Goal: Check status: Check status

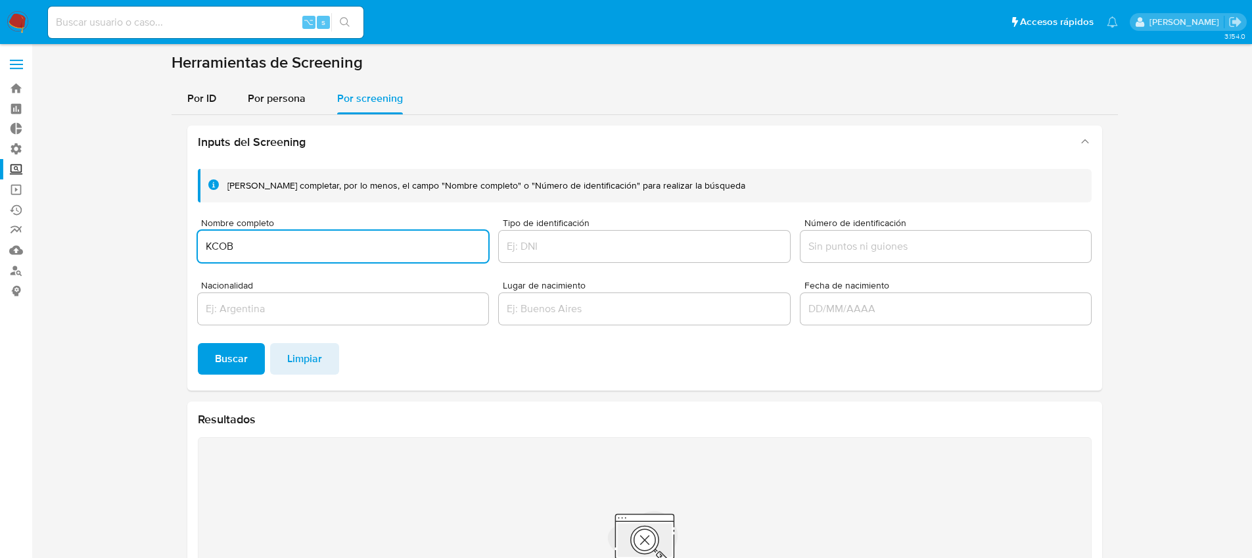
scroll to position [44, 0]
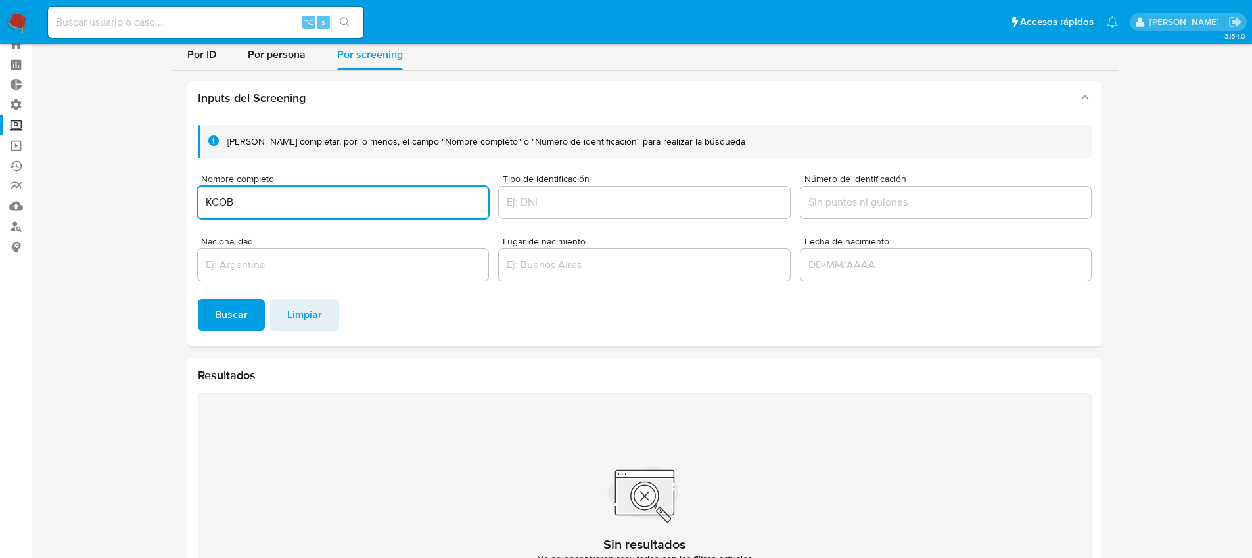
click at [81, 22] on input at bounding box center [206, 22] width 316 height 17
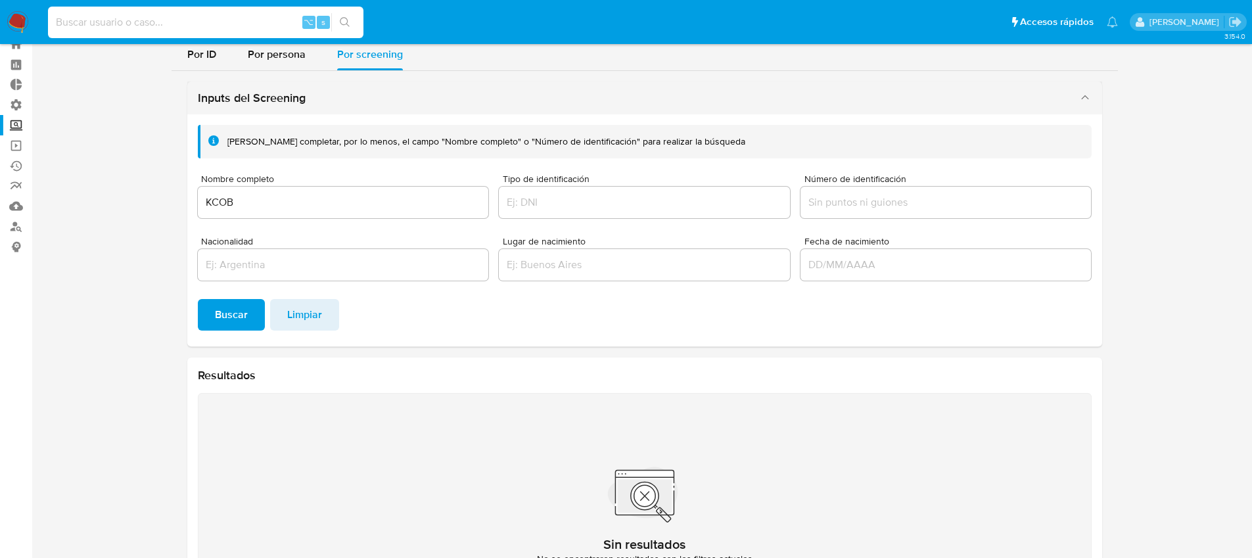
paste input "1784272779"
type input "1784272779"
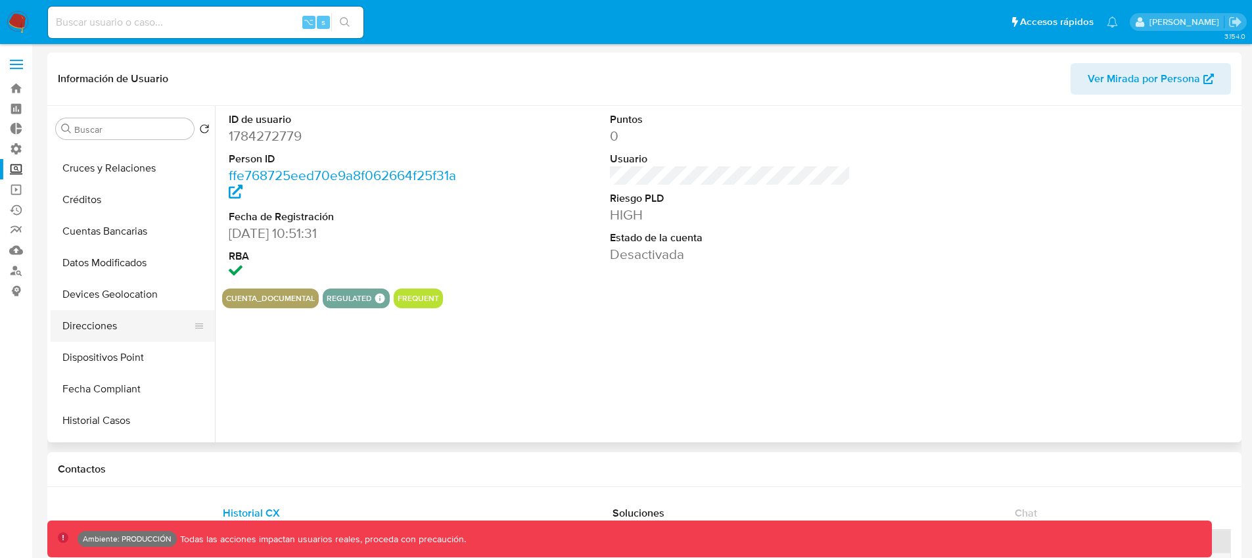
select select "10"
click at [129, 388] on button "Historial Casos" at bounding box center [128, 388] width 154 height 32
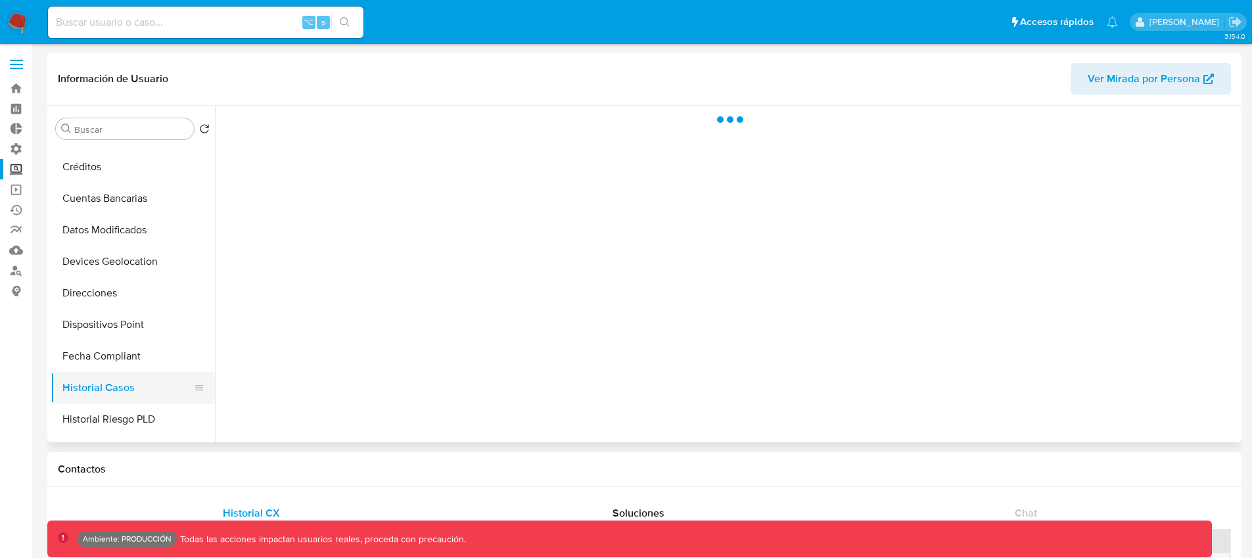
scroll to position [266, 0]
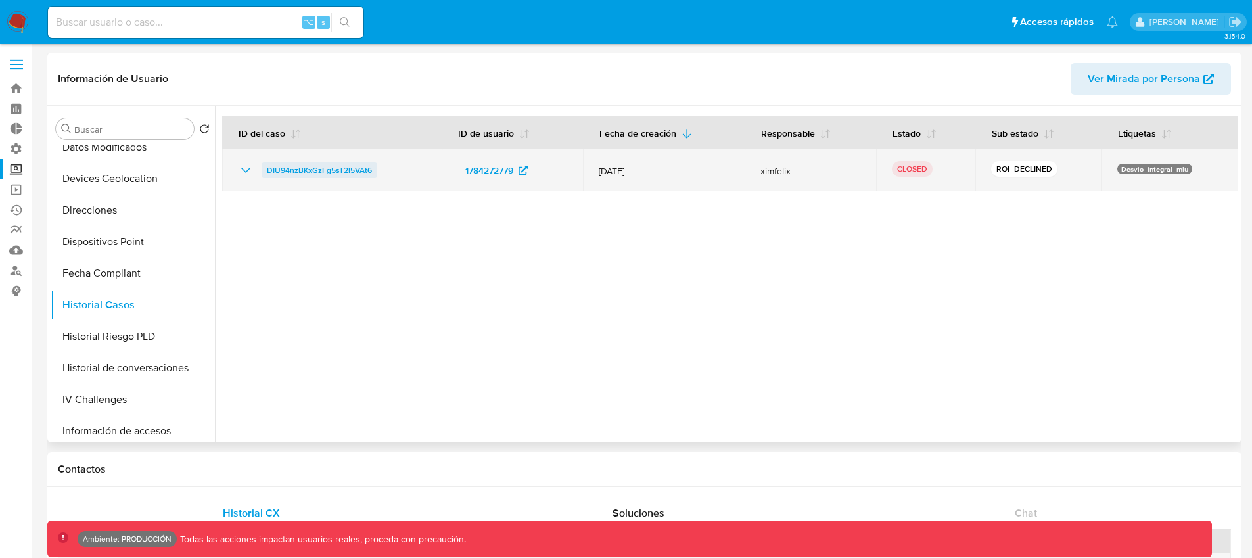
click at [289, 174] on span "DIU94nzBKxGzFg5sT2l5VAt6" at bounding box center [319, 170] width 105 height 16
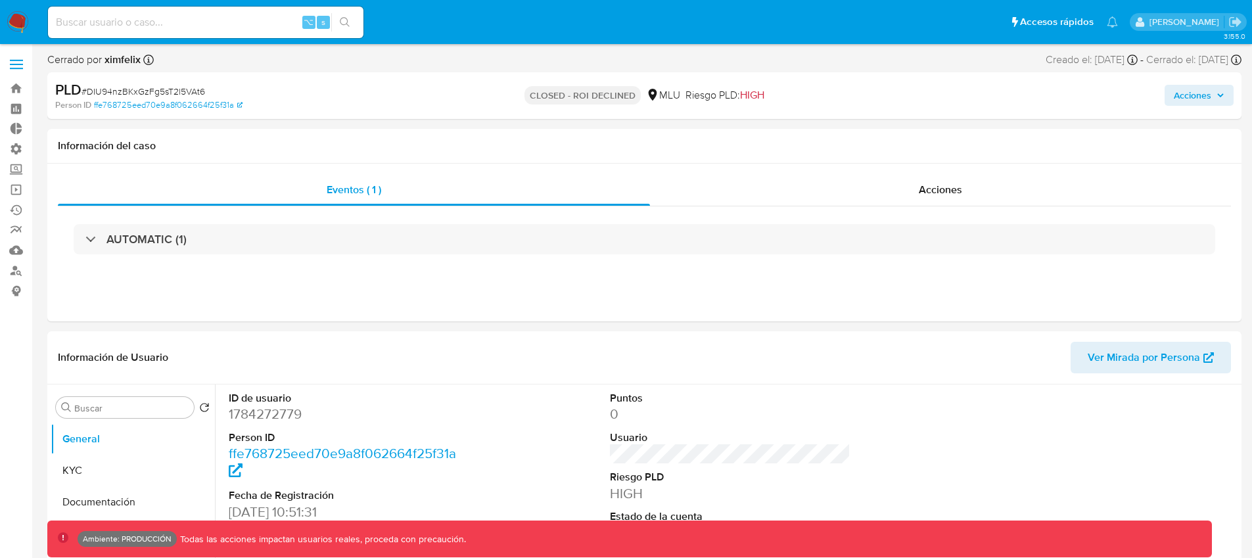
select select "10"
drag, startPoint x: 572, startPoint y: 94, endPoint x: 638, endPoint y: 97, distance: 65.8
click at [638, 97] on p "CLOSED - ROI DECLINED" at bounding box center [583, 95] width 116 height 18
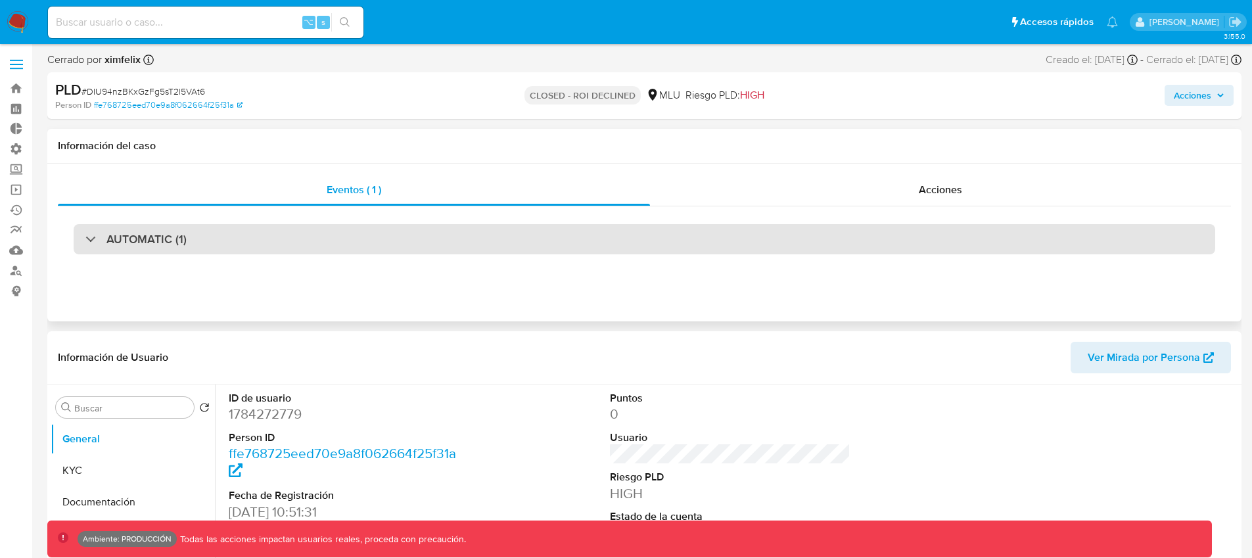
click at [85, 239] on div at bounding box center [85, 239] width 0 height 0
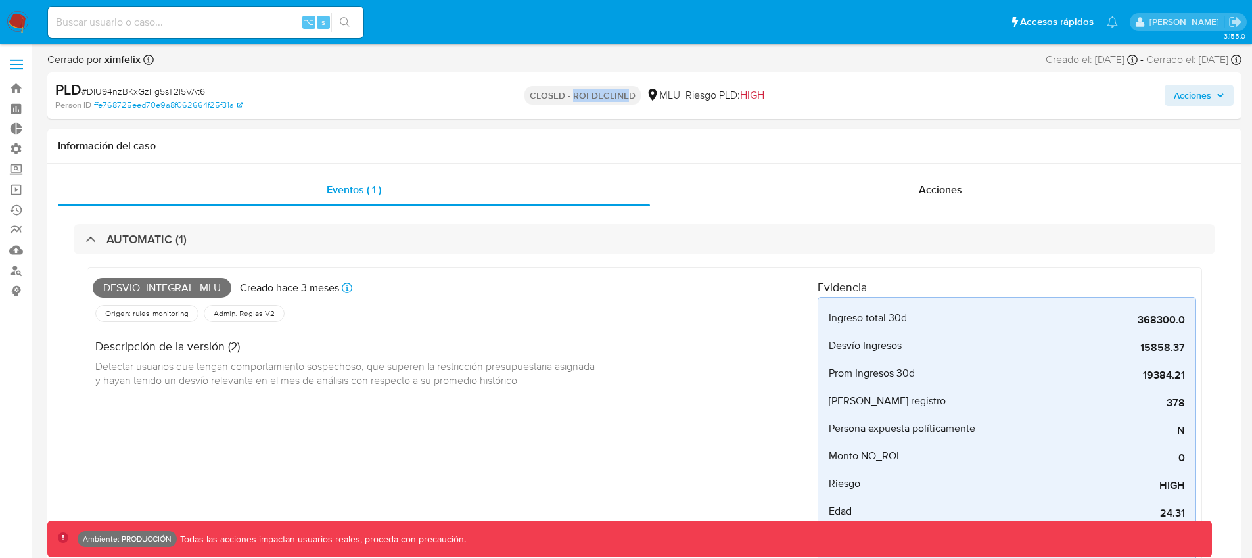
drag, startPoint x: 571, startPoint y: 94, endPoint x: 628, endPoint y: 97, distance: 57.3
click at [628, 97] on p "CLOSED - ROI DECLINED" at bounding box center [583, 95] width 116 height 18
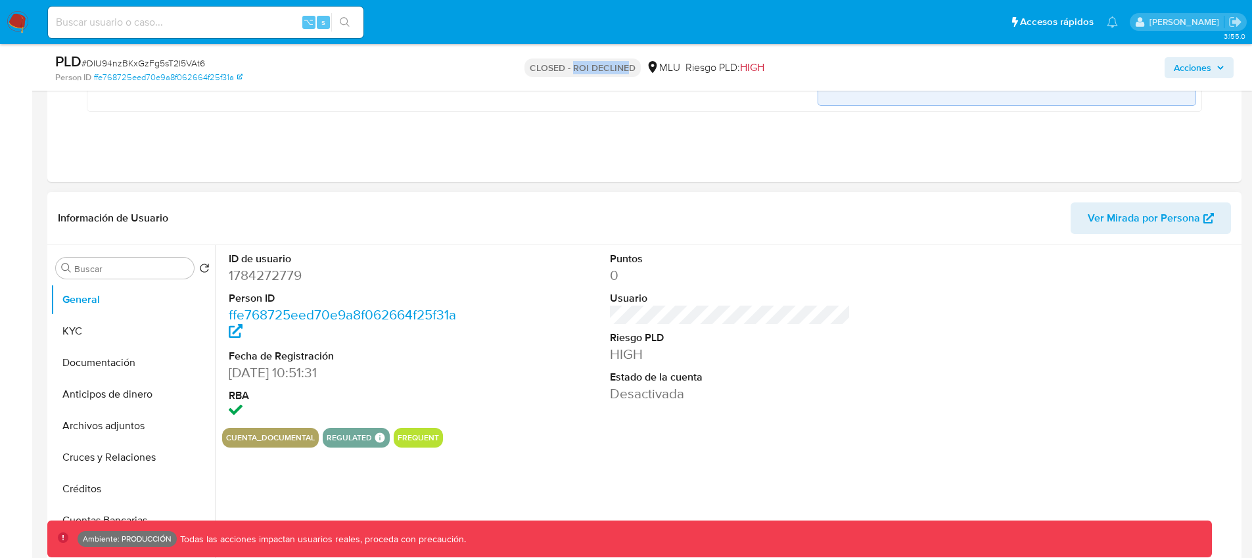
scroll to position [785, 0]
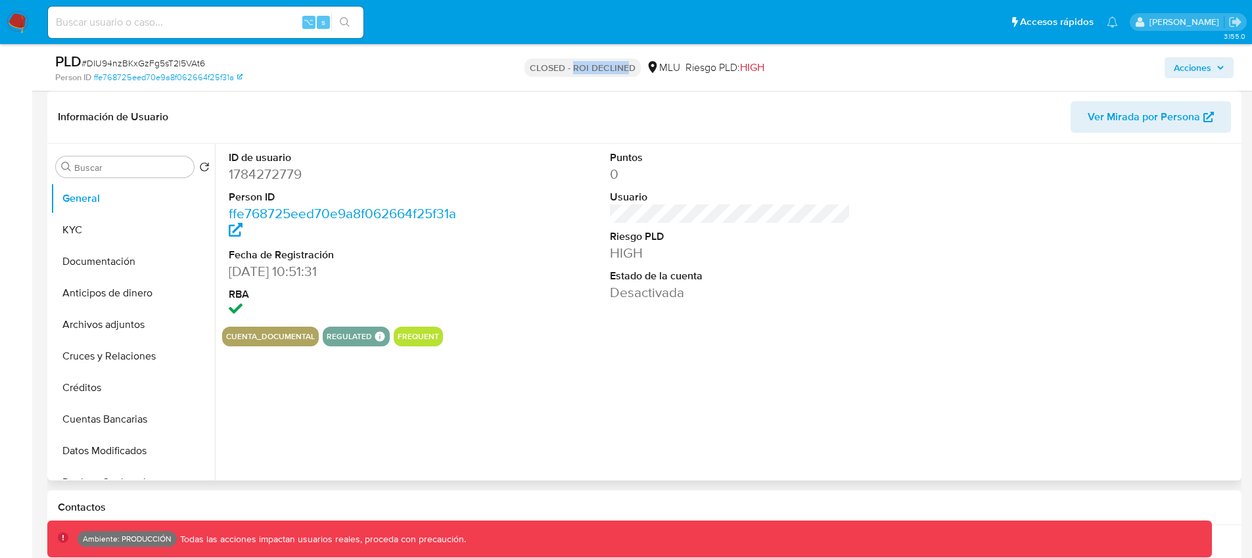
click at [415, 337] on button "frequent" at bounding box center [418, 336] width 41 height 5
